Goal: Task Accomplishment & Management: Complete application form

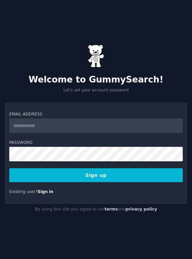
click at [51, 131] on input "Email Address" at bounding box center [95, 125] width 173 height 15
type input "**********"
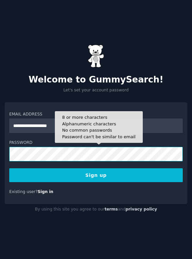
click at [9, 168] on button "Sign up" at bounding box center [95, 175] width 173 height 14
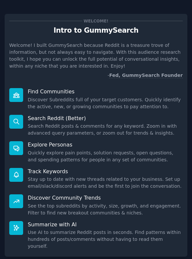
scroll to position [35, 0]
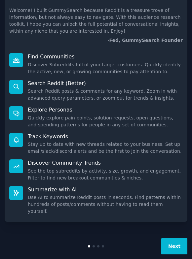
click at [179, 221] on div "Welcome! Intro to GummySearch Welcome! I built GummySearch because Reddit is a …" at bounding box center [96, 115] width 182 height 291
click at [178, 238] on button "Next" at bounding box center [174, 246] width 26 height 16
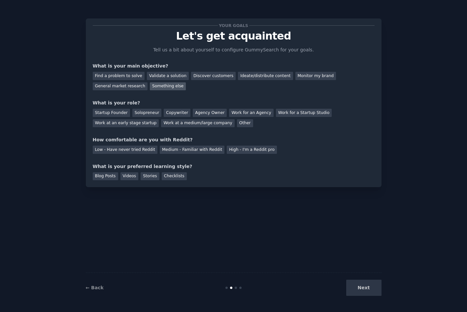
click at [167, 85] on div "Something else" at bounding box center [168, 86] width 36 height 8
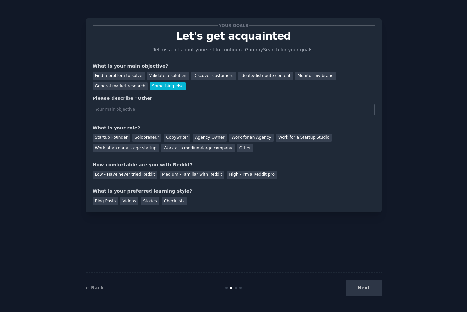
click at [191, 258] on div "Your goals Let's get acquainted Tell us a bit about yourself to configure Gummy…" at bounding box center [233, 156] width 448 height 294
click at [154, 111] on input "text" at bounding box center [234, 109] width 282 height 11
click at [140, 138] on div "Solopreneur" at bounding box center [146, 138] width 29 height 8
click at [140, 177] on div "Low - Have never tried Reddit" at bounding box center [125, 175] width 65 height 8
click at [161, 176] on div "Medium - Familiar with Reddit" at bounding box center [192, 175] width 65 height 8
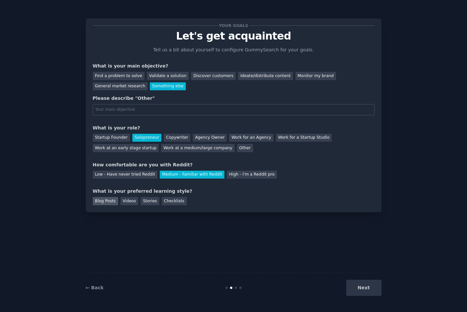
click at [106, 204] on div "Blog Posts" at bounding box center [105, 201] width 25 height 8
click at [191, 258] on div "← Back Next" at bounding box center [233, 288] width 295 height 30
click at [191, 258] on div "Next" at bounding box center [332, 288] width 99 height 16
drag, startPoint x: 298, startPoint y: 185, endPoint x: 226, endPoint y: 185, distance: 71.5
click at [191, 185] on div "Your goals Let's get acquainted Tell us a bit about yourself to configure Gummy…" at bounding box center [234, 115] width 282 height 180
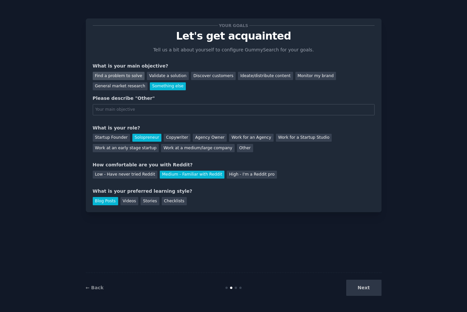
click at [124, 77] on div "Find a problem to solve" at bounding box center [119, 76] width 52 height 8
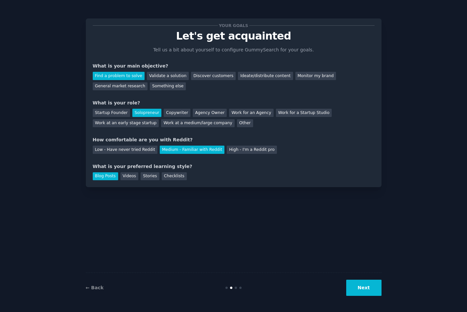
click at [191, 258] on div "← Back Next" at bounding box center [233, 288] width 295 height 30
click at [191, 258] on button "Next" at bounding box center [363, 288] width 35 height 16
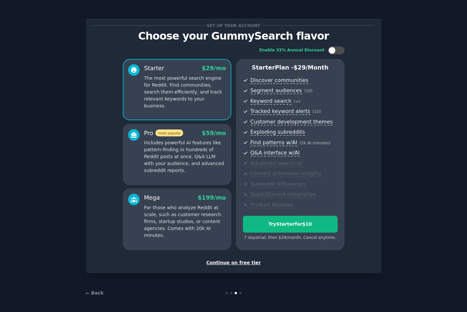
click at [191, 258] on div "Continue on free tier" at bounding box center [234, 262] width 282 height 7
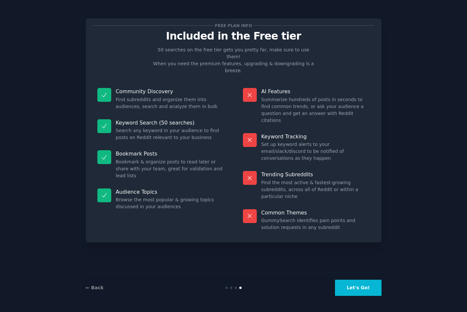
click at [191, 258] on button "Let's Go!" at bounding box center [358, 288] width 46 height 16
